Goal: Information Seeking & Learning: Learn about a topic

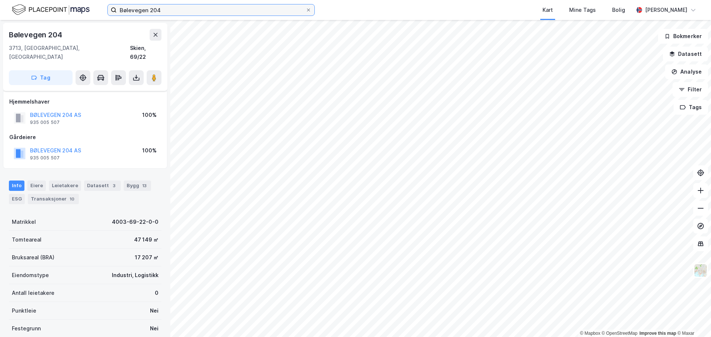
scroll to position [66, 0]
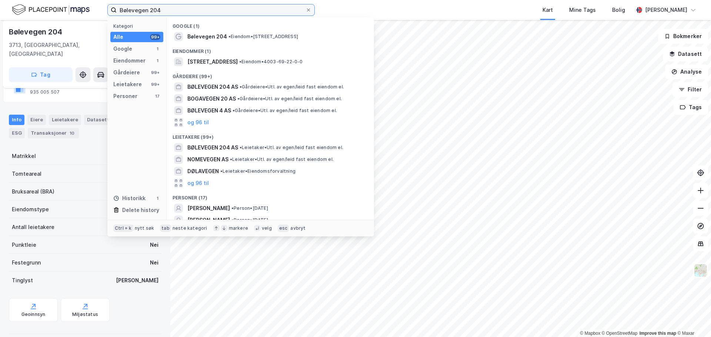
drag, startPoint x: 0, startPoint y: 0, endPoint x: 64, endPoint y: 9, distance: 65.1
click at [64, 9] on div "Bølevegen 204 Kategori Alle 99+ Google 1 Eiendommer 1 Gårdeiere 99+ Leietakere …" at bounding box center [355, 10] width 711 height 20
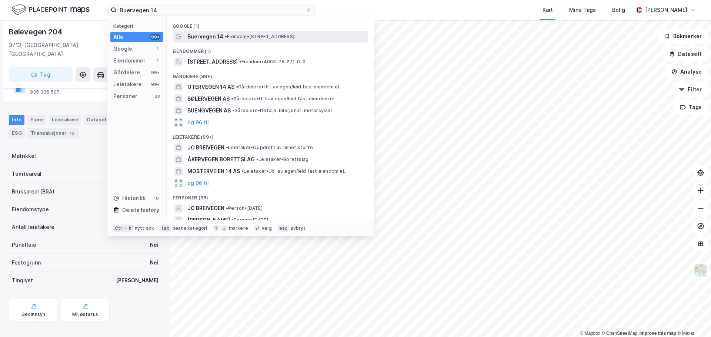
click at [284, 36] on span "• Eiendom • Buervegen 14, 3711 Skien" at bounding box center [260, 37] width 70 height 6
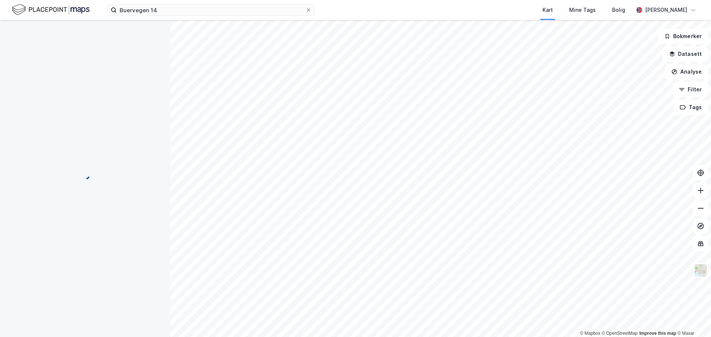
scroll to position [66, 0]
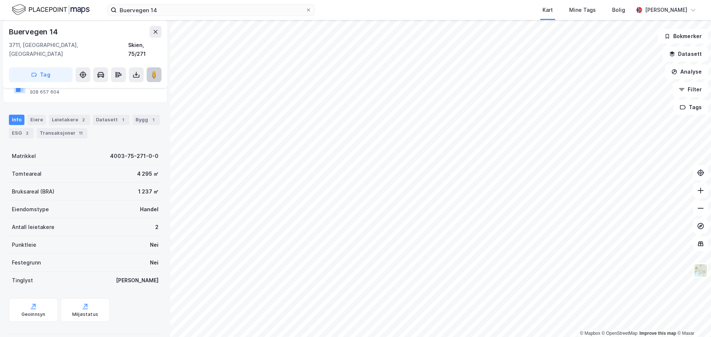
click at [155, 71] on image at bounding box center [154, 74] width 4 height 7
click at [160, 69] on button at bounding box center [154, 74] width 15 height 15
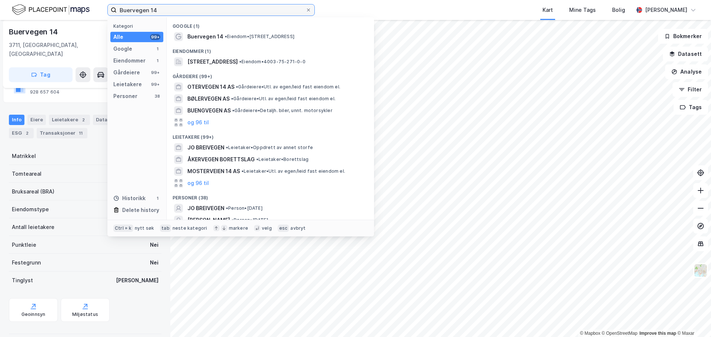
drag, startPoint x: 174, startPoint y: 9, endPoint x: 110, endPoint y: 7, distance: 63.7
click at [111, 7] on label "Buervegen 14" at bounding box center [210, 10] width 207 height 12
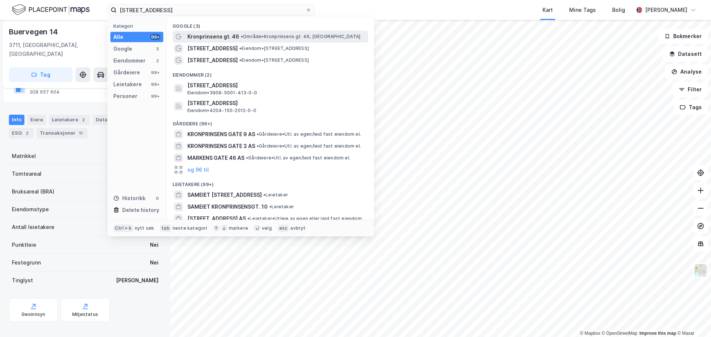
click at [243, 36] on span "•" at bounding box center [242, 37] width 2 height 6
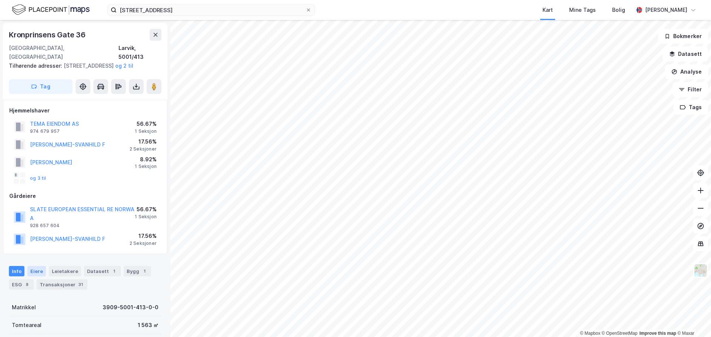
click at [35, 273] on div "Eiere" at bounding box center [36, 271] width 19 height 10
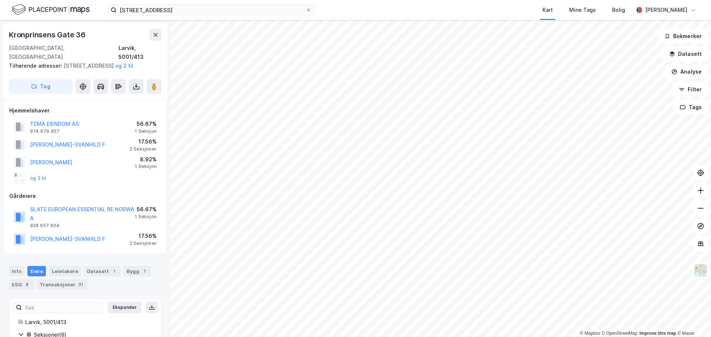
scroll to position [98, 0]
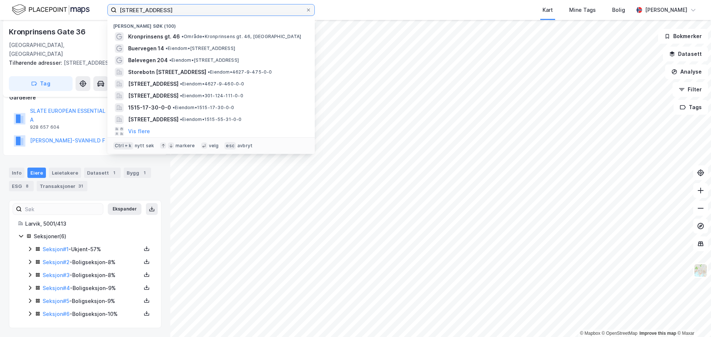
drag, startPoint x: 183, startPoint y: 12, endPoint x: 9, endPoint y: -33, distance: 179.7
click at [9, 0] on html "Kronprinsens gate 46 Nylige søk (100) Kronprinsens gt. 46 • Område • Kronprinse…" at bounding box center [355, 168] width 711 height 337
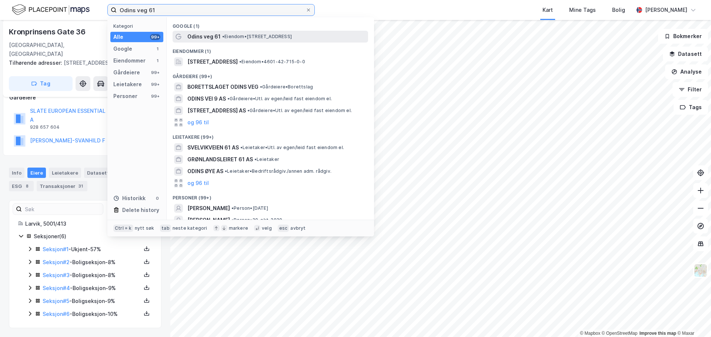
type input "Odins veg 61"
click at [208, 35] on span "Odins veg 61" at bounding box center [203, 36] width 33 height 9
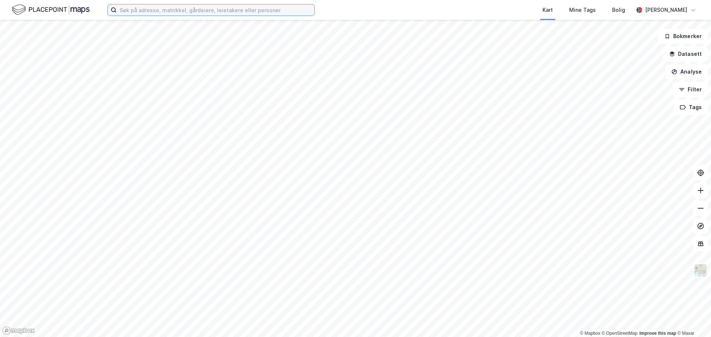
click at [183, 11] on input at bounding box center [216, 9] width 198 height 11
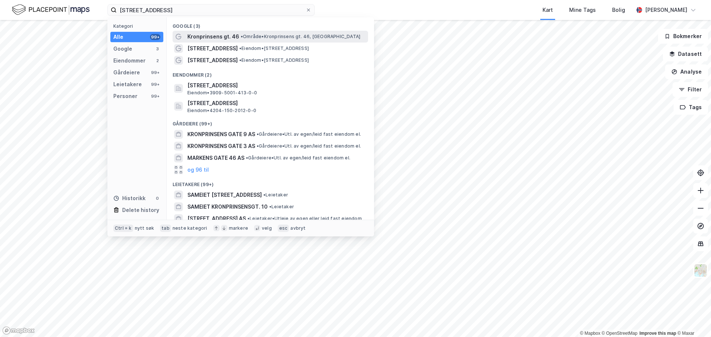
click at [217, 37] on span "Kronprinsens gt. 46" at bounding box center [213, 36] width 52 height 9
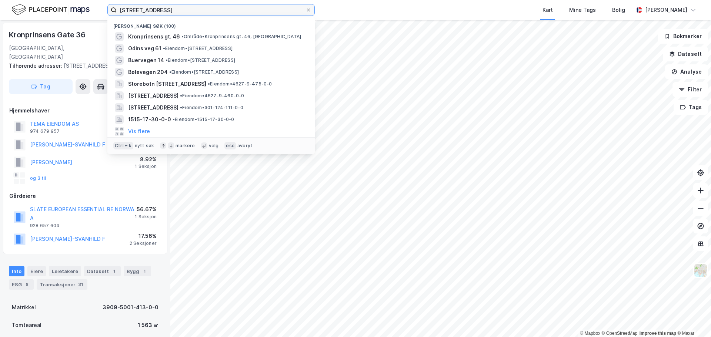
drag, startPoint x: 183, startPoint y: 9, endPoint x: 30, endPoint y: 4, distance: 153.7
click at [30, 4] on div "Kronprinsens gate 46 Nylige søk (100) Kronprinsens gt. 46 • Område • Kronprinse…" at bounding box center [355, 10] width 711 height 20
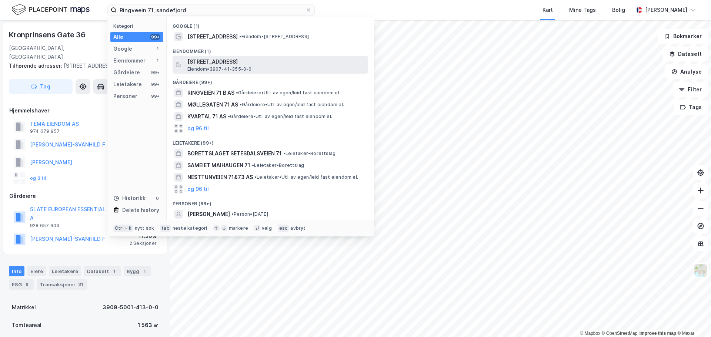
click at [221, 60] on span "Ringveien 71, 3226, SANDEFJORD, SANDEFJORD" at bounding box center [276, 61] width 178 height 9
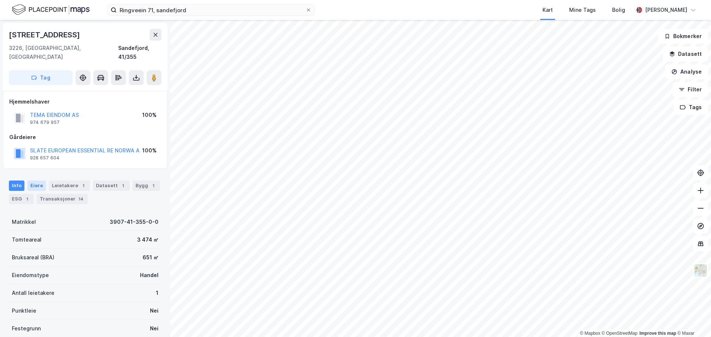
click at [34, 181] on div "Eiere" at bounding box center [36, 186] width 19 height 10
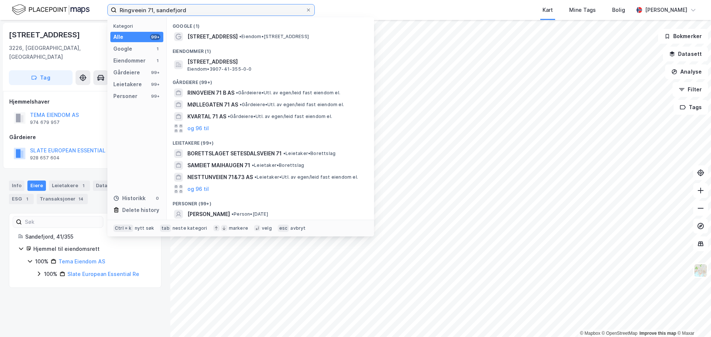
drag, startPoint x: 191, startPoint y: 9, endPoint x: 69, endPoint y: 1, distance: 121.7
click at [69, 1] on div "Ringveein 71, sandefjord Kategori Alle 99+ Google 1 Eiendommer 1 Gårdeiere 99+ …" at bounding box center [355, 10] width 711 height 20
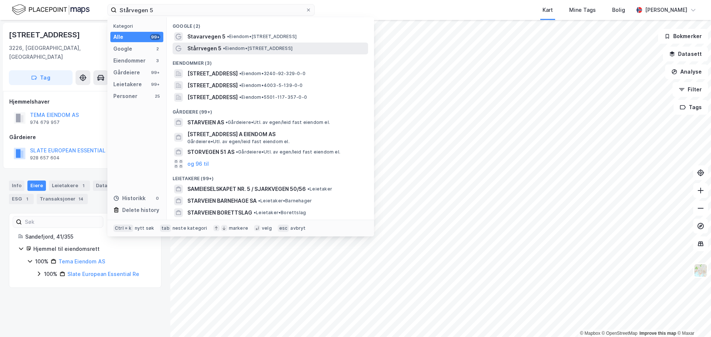
click at [257, 48] on span "• Eiendom • Stårrvegen 5, 3830 Ulefoss" at bounding box center [258, 49] width 70 height 6
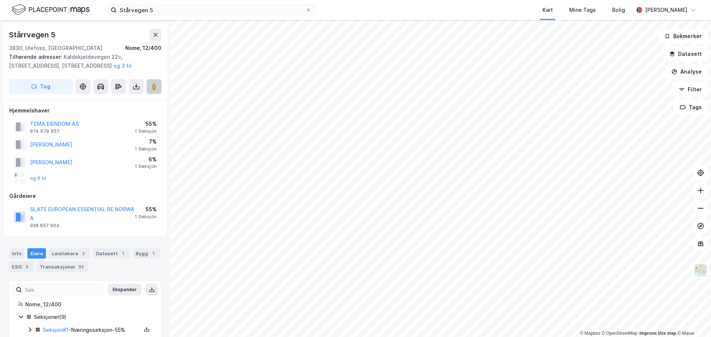
click at [154, 87] on image at bounding box center [154, 86] width 4 height 7
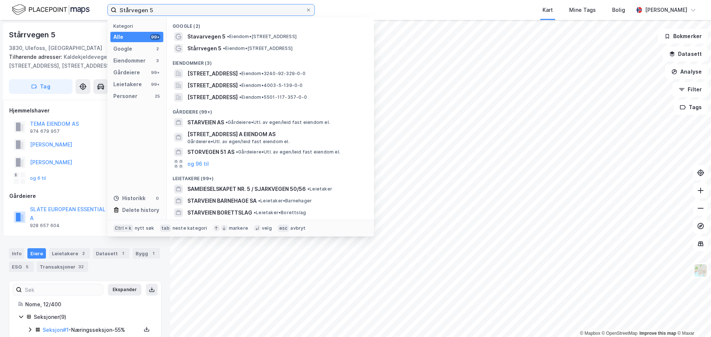
drag, startPoint x: 163, startPoint y: 12, endPoint x: 66, endPoint y: -2, distance: 97.7
click at [66, 0] on html "Stårvegen 5 Kategori Alle 99+ Google 2 Eiendommer 3 Gårdeiere 99+ Leietakere 99…" at bounding box center [355, 168] width 711 height 337
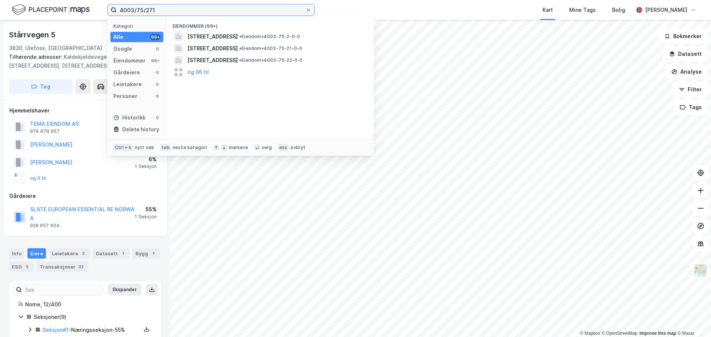
type input "4003/75/271"
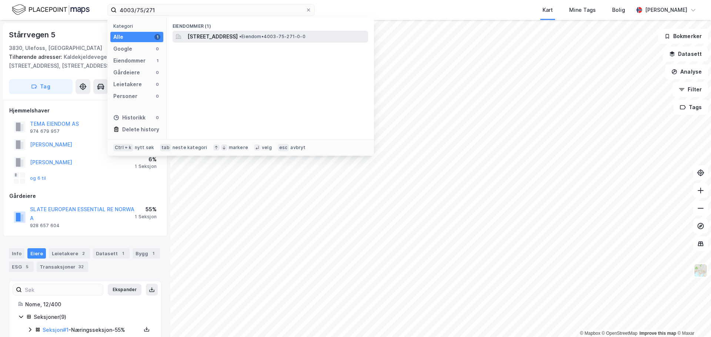
click at [238, 39] on span "Buervegen 14, 3711, SKIEN, SKIEN" at bounding box center [212, 36] width 50 height 9
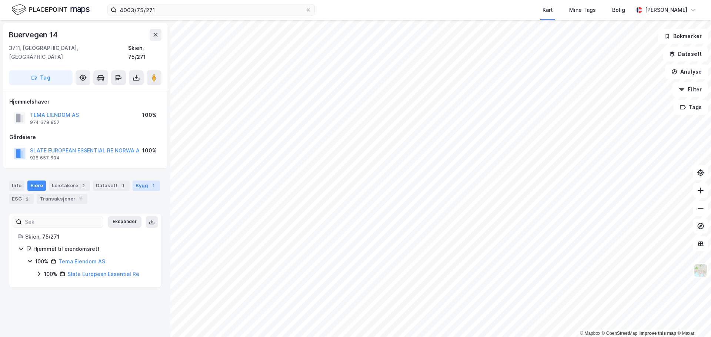
click at [139, 181] on div "Bygg 1" at bounding box center [146, 186] width 27 height 10
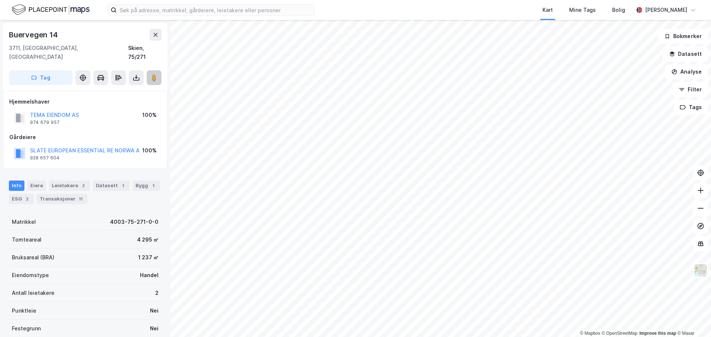
click at [150, 74] on icon at bounding box center [153, 77] width 7 height 7
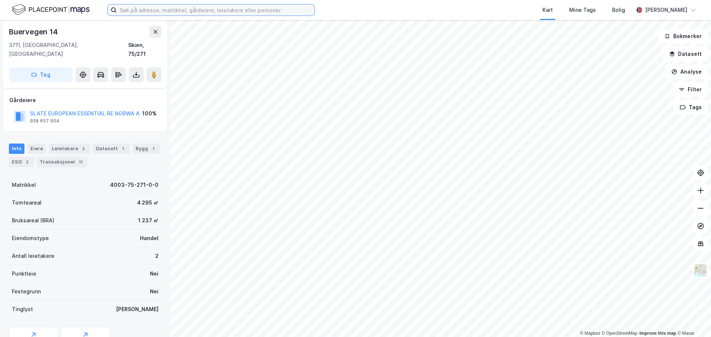
click at [225, 7] on input at bounding box center [216, 9] width 198 height 11
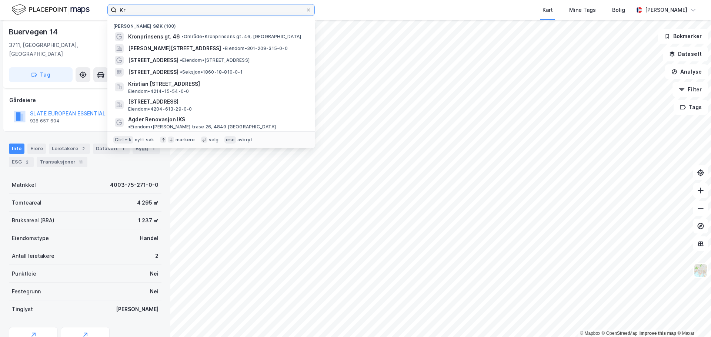
type input "Kr"
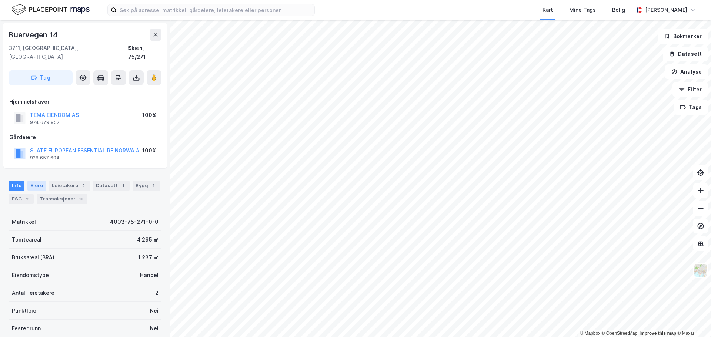
click at [39, 181] on div "Eiere" at bounding box center [36, 186] width 19 height 10
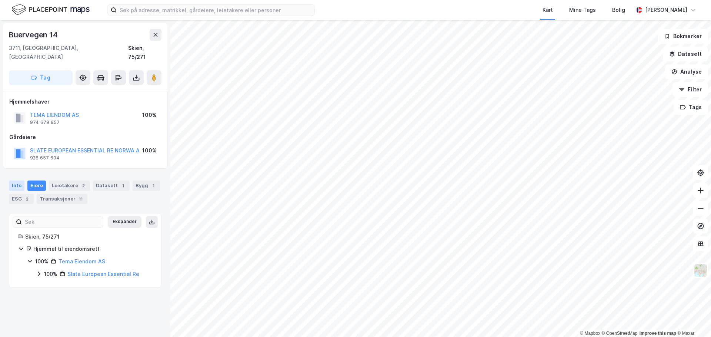
click at [19, 181] on div "Info" at bounding box center [17, 186] width 16 height 10
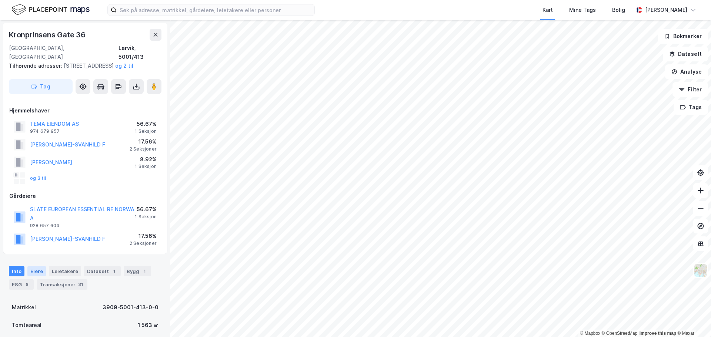
click at [38, 272] on div "Eiere" at bounding box center [36, 271] width 19 height 10
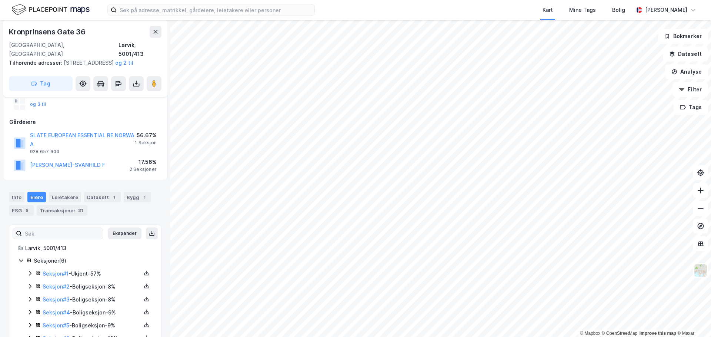
scroll to position [98, 0]
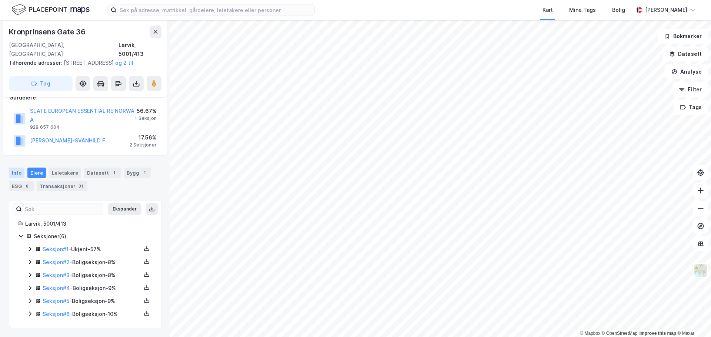
click at [17, 171] on div "Info" at bounding box center [17, 173] width 16 height 10
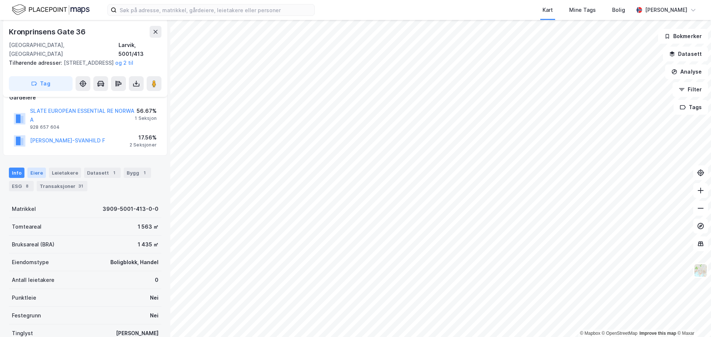
click at [34, 172] on div "Eiere" at bounding box center [36, 173] width 19 height 10
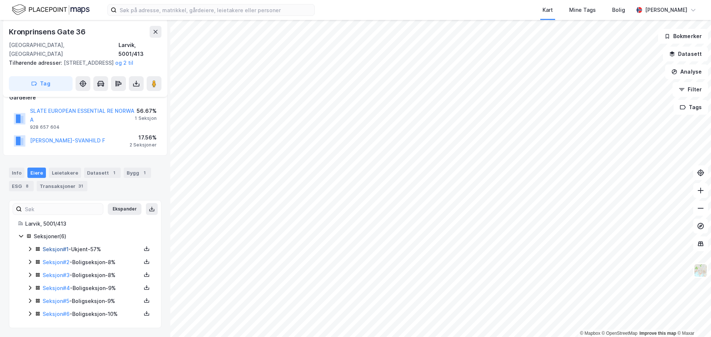
click at [52, 248] on link "Seksjon # 1" at bounding box center [56, 249] width 26 height 6
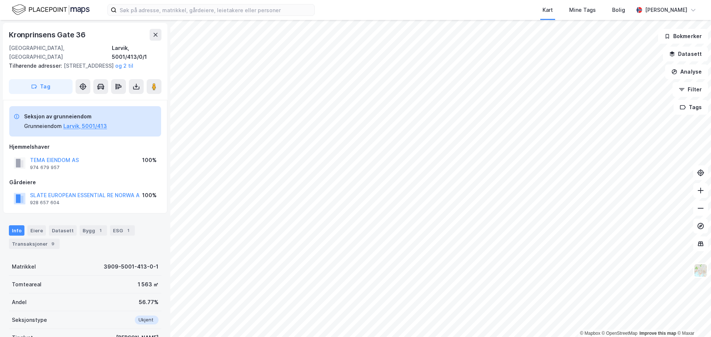
scroll to position [90, 0]
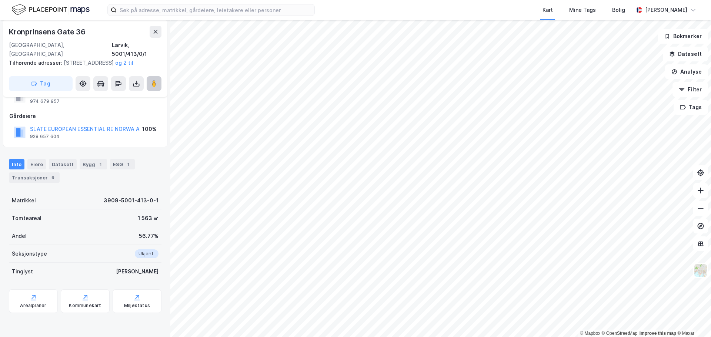
click at [153, 80] on image at bounding box center [154, 83] width 4 height 7
click at [679, 56] on button "Datasett" at bounding box center [685, 54] width 45 height 15
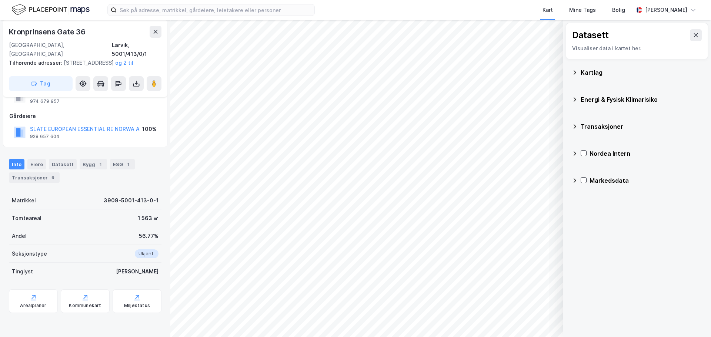
click at [628, 99] on div "Energi & Fysisk Klimarisiko" at bounding box center [641, 99] width 121 height 9
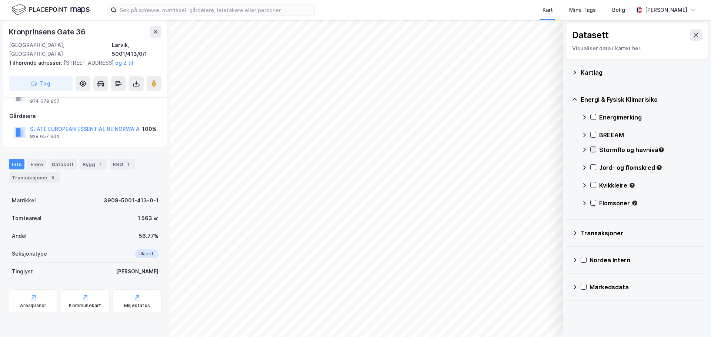
click at [593, 148] on icon at bounding box center [593, 149] width 5 height 5
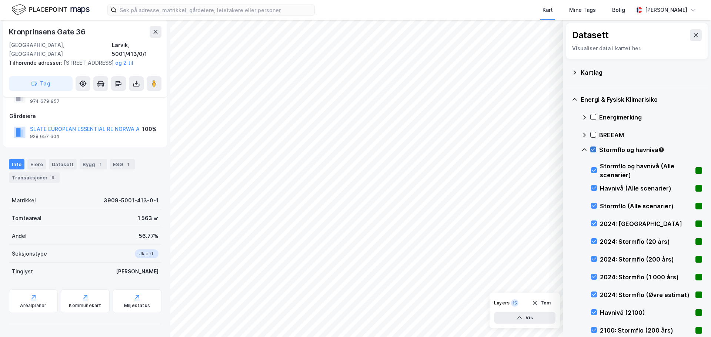
click at [593, 148] on icon at bounding box center [593, 149] width 5 height 5
click at [594, 223] on icon at bounding box center [593, 223] width 5 height 5
click at [594, 241] on icon at bounding box center [593, 241] width 5 height 5
click at [593, 257] on icon at bounding box center [593, 259] width 5 height 5
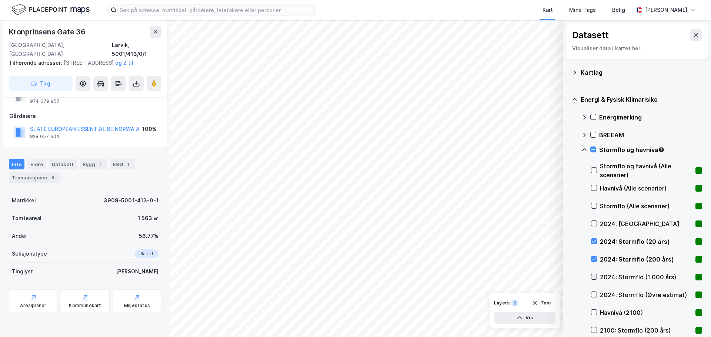
click at [592, 277] on div at bounding box center [594, 277] width 6 height 6
click at [592, 295] on icon at bounding box center [593, 294] width 5 height 5
click at [592, 150] on icon at bounding box center [593, 150] width 4 height 0
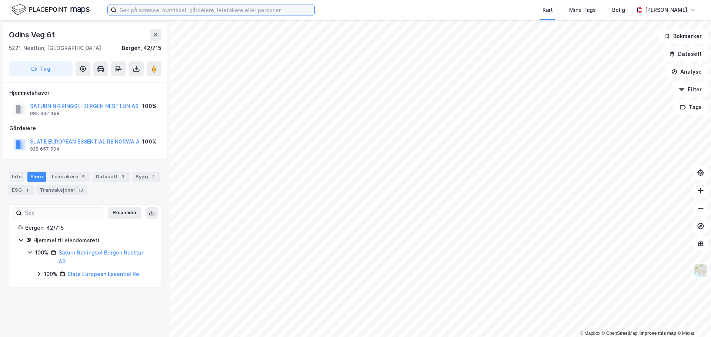
click at [290, 15] on input at bounding box center [216, 9] width 198 height 11
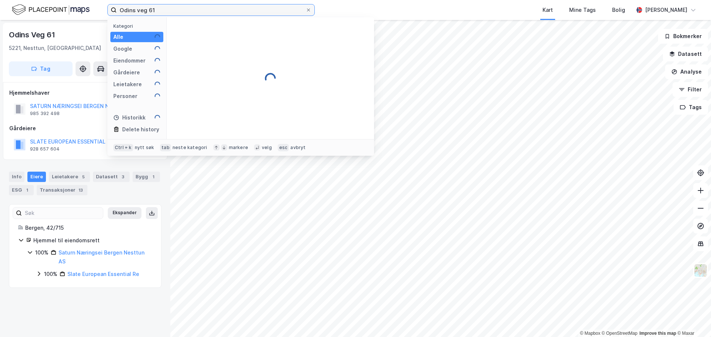
type input "Odins veg 61"
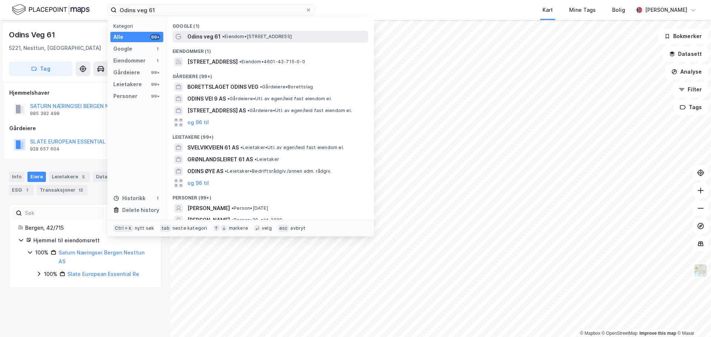
click at [209, 35] on span "Odins veg 61" at bounding box center [203, 36] width 33 height 9
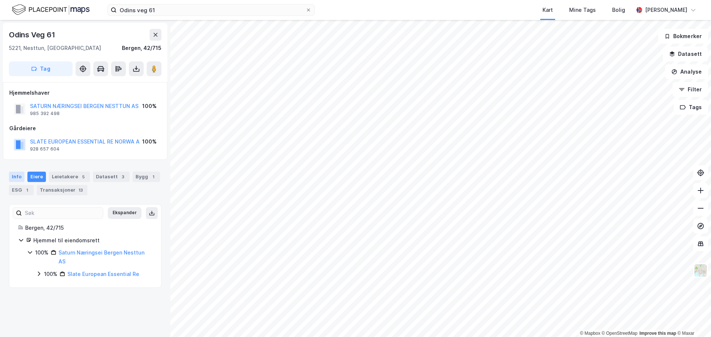
click at [17, 176] on div "Info" at bounding box center [17, 177] width 16 height 10
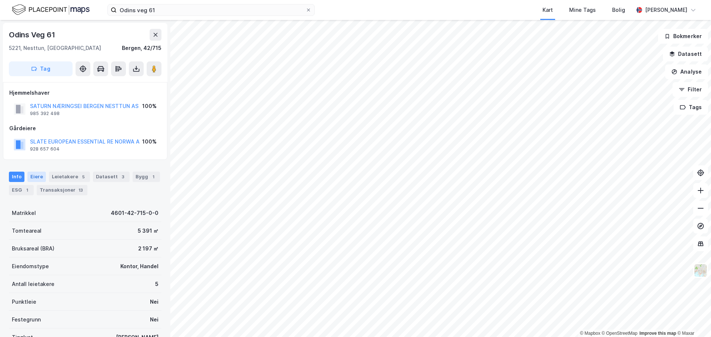
click at [34, 177] on div "Eiere" at bounding box center [36, 177] width 19 height 10
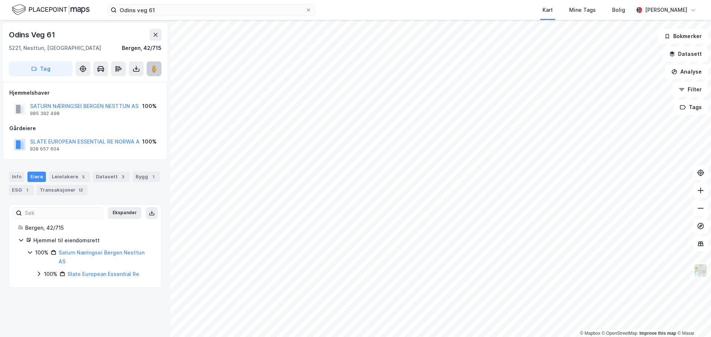
click at [157, 67] on icon at bounding box center [153, 68] width 7 height 7
click at [337, 6] on div "Odins veg 61 Kart Mine Tags Bolig Webjørn Saur" at bounding box center [355, 10] width 711 height 20
click at [17, 177] on div "Info" at bounding box center [17, 177] width 16 height 10
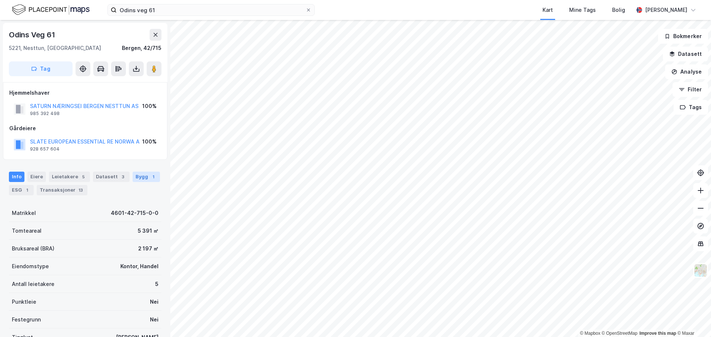
click at [137, 177] on div "Bygg 1" at bounding box center [146, 177] width 27 height 10
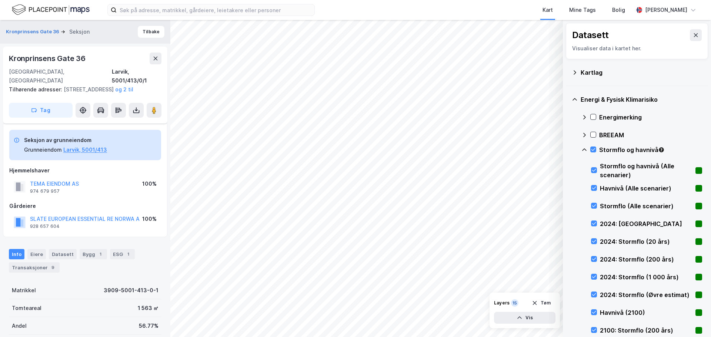
scroll to position [90, 0]
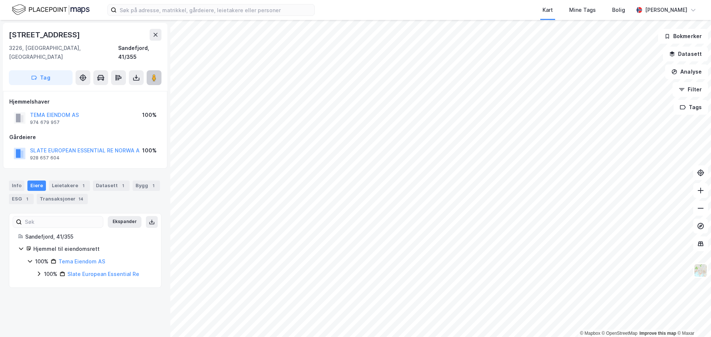
click at [154, 74] on image at bounding box center [154, 77] width 4 height 7
click at [415, 198] on div "© Mapbox © OpenStreetMap Improve this map © [STREET_ADDRESS] Tag Hjemmelshaver …" at bounding box center [355, 178] width 711 height 317
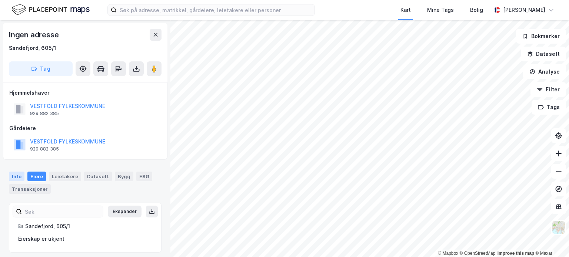
click at [17, 173] on div "Info" at bounding box center [17, 177] width 16 height 10
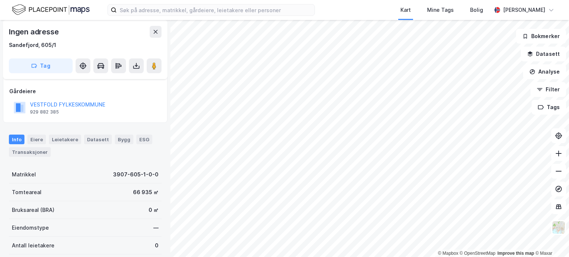
scroll to position [74, 0]
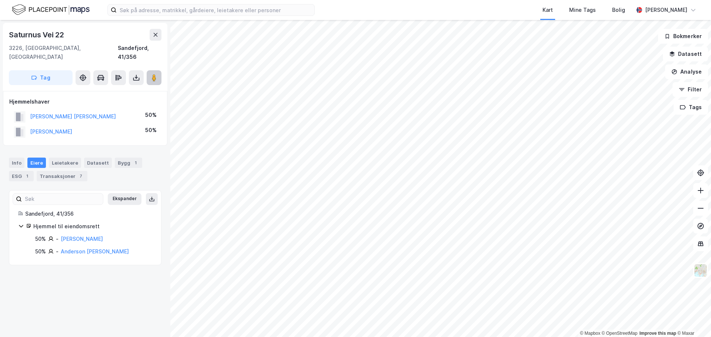
click at [154, 74] on image at bounding box center [154, 77] width 4 height 7
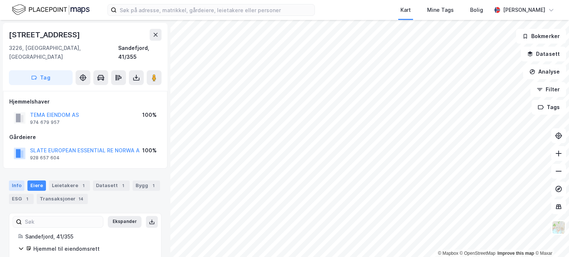
click at [16, 181] on div "Info" at bounding box center [17, 186] width 16 height 10
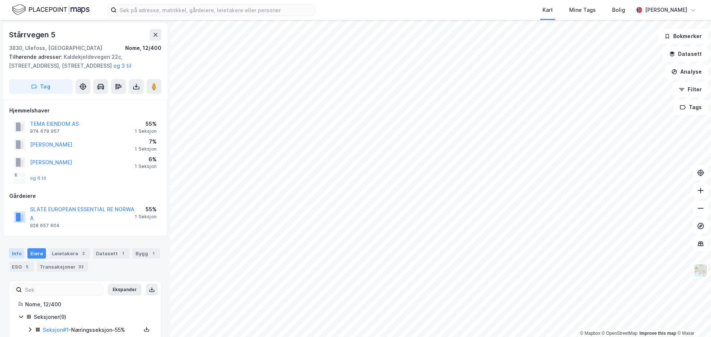
click at [16, 254] on div "Info" at bounding box center [17, 253] width 16 height 10
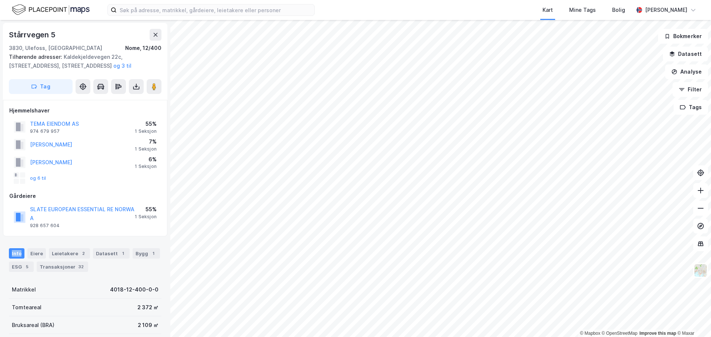
click at [16, 254] on div "Info" at bounding box center [17, 253] width 16 height 10
click at [134, 254] on div "Bygg 1" at bounding box center [146, 253] width 27 height 10
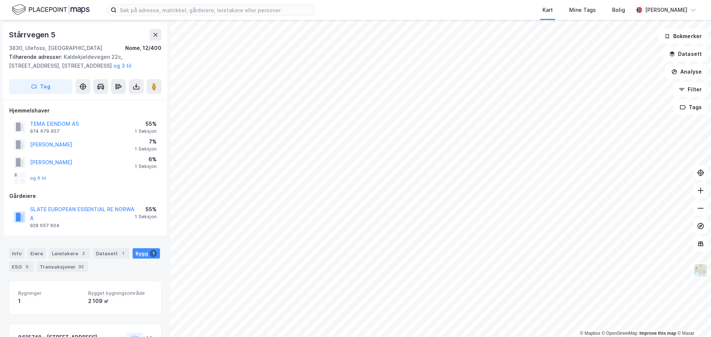
scroll to position [69, 0]
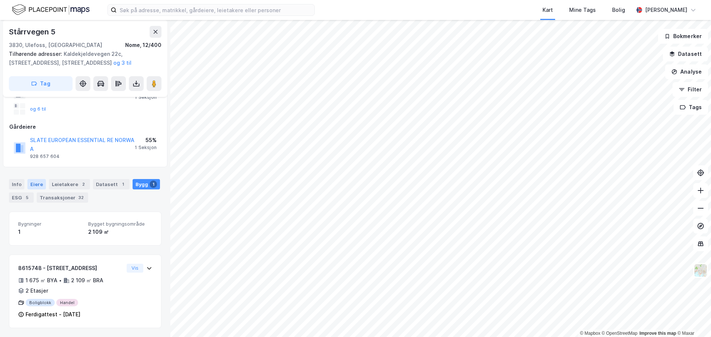
click at [35, 183] on div "Eiere" at bounding box center [36, 184] width 19 height 10
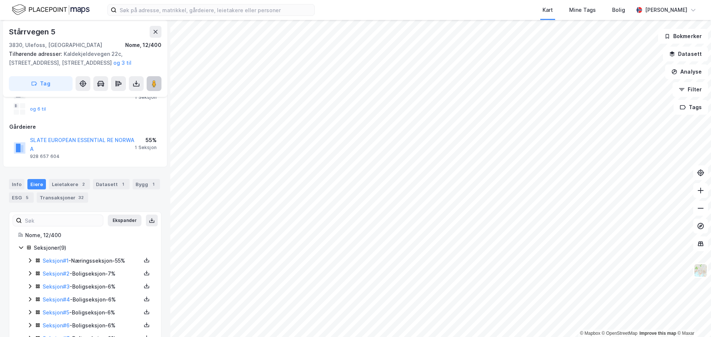
click at [151, 82] on icon at bounding box center [153, 83] width 7 height 7
